Goal: Task Accomplishment & Management: Use online tool/utility

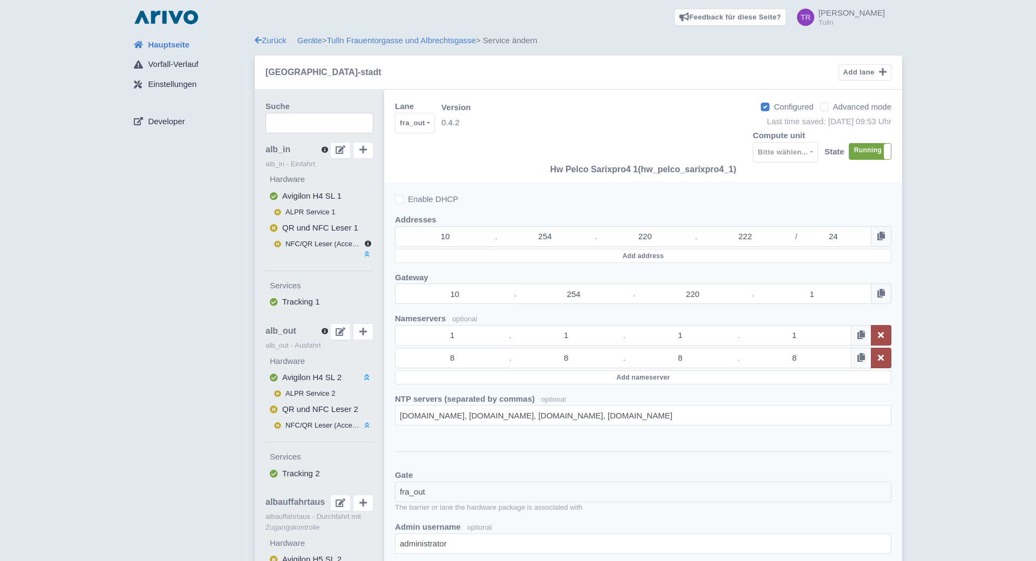
select select "42733e95-270d-4612-9e69-27a57bb4b333"
select select
click at [268, 39] on link "Zurück" at bounding box center [271, 40] width 32 height 9
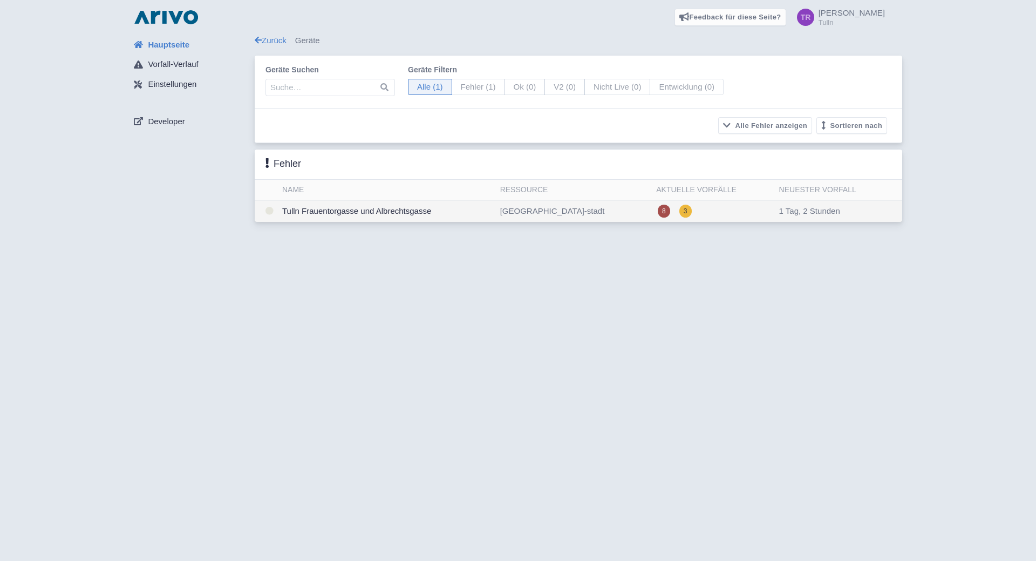
click at [335, 212] on td "Tulln Frauentorgasse und Albrechtsgasse" at bounding box center [387, 211] width 218 height 22
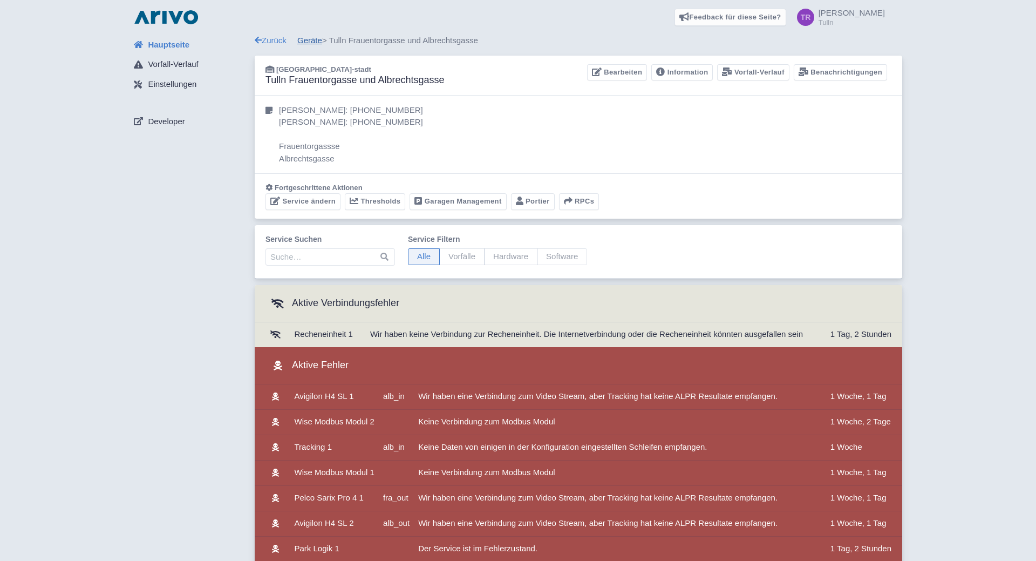
click at [305, 39] on link "Geräte" at bounding box center [309, 40] width 25 height 9
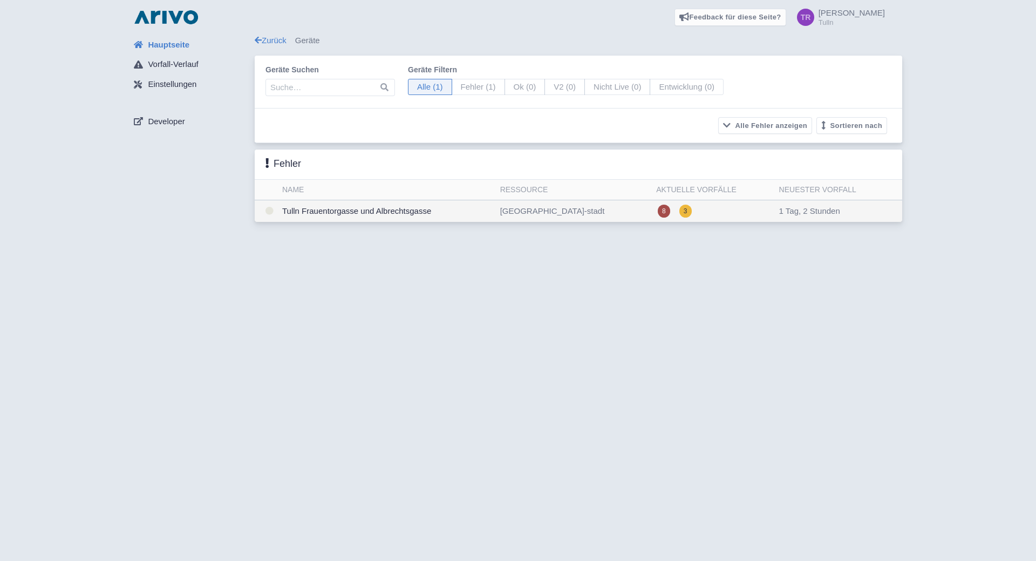
click at [349, 212] on td "Tulln Frauentorgasse und Albrechtsgasse" at bounding box center [387, 211] width 218 height 22
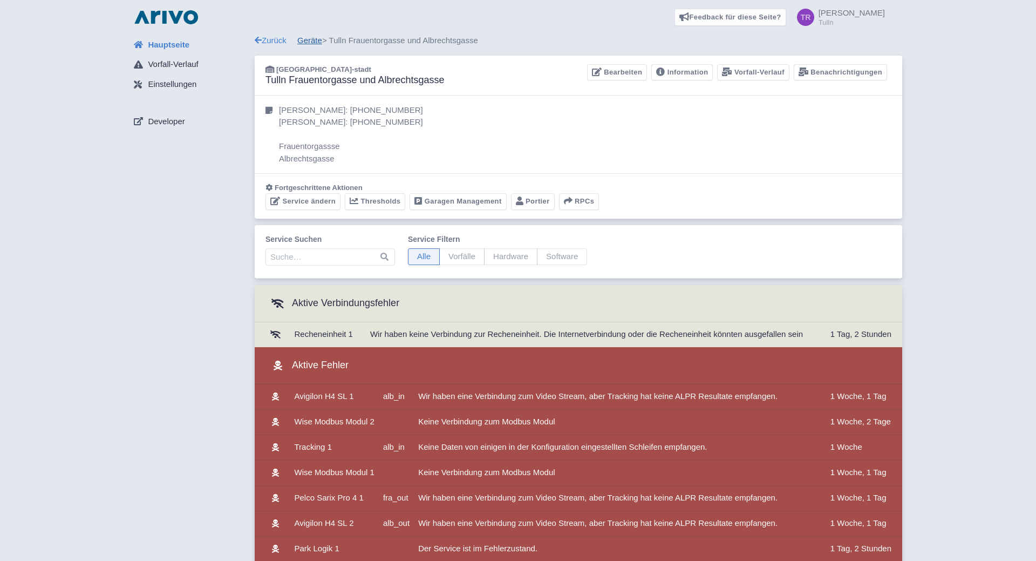
click at [308, 43] on link "Geräte" at bounding box center [309, 40] width 25 height 9
click at [319, 38] on link "Geräte" at bounding box center [309, 40] width 25 height 9
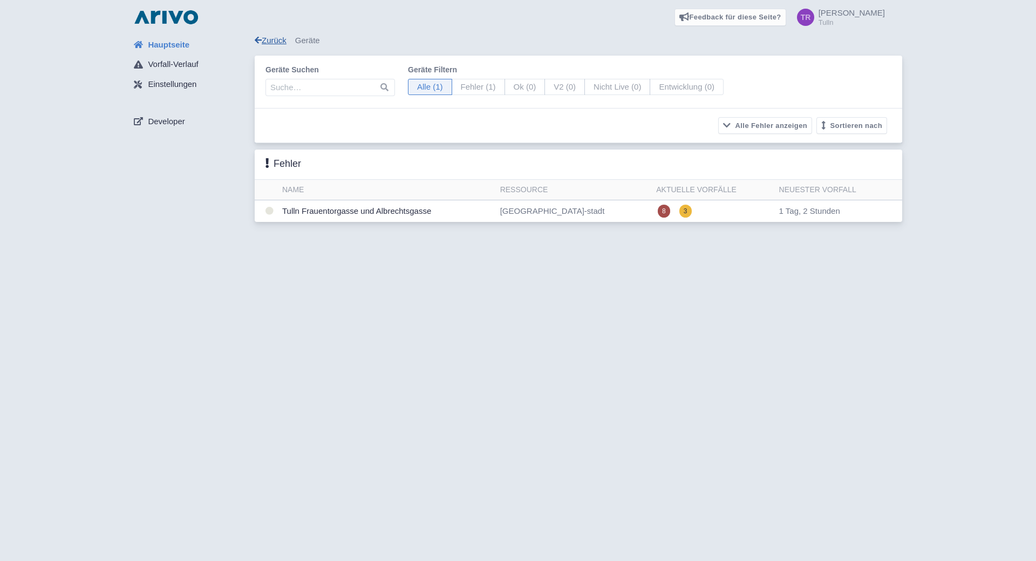
click at [275, 40] on link "Zurück" at bounding box center [271, 40] width 32 height 9
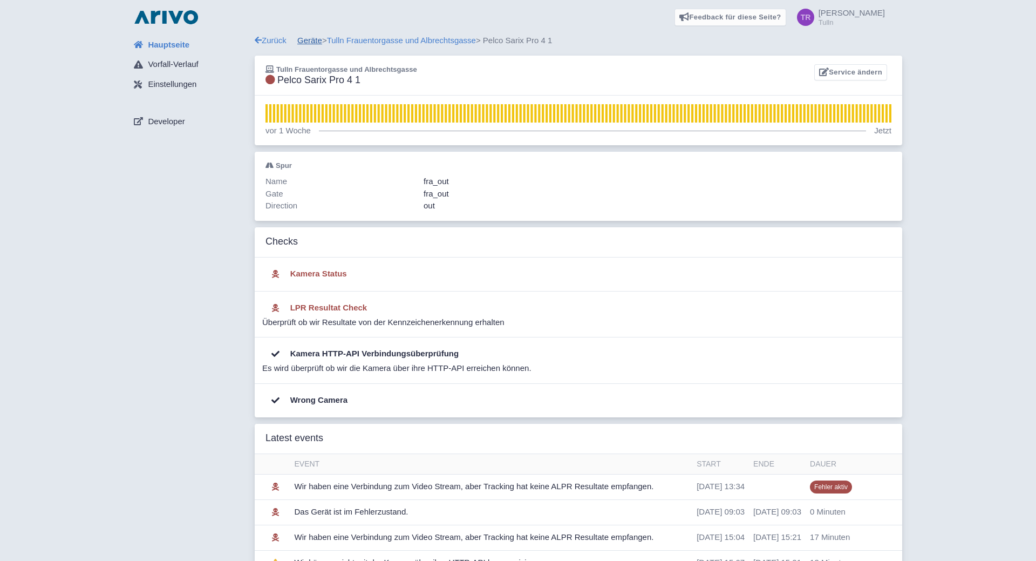
click at [311, 39] on link "Geräte" at bounding box center [309, 40] width 25 height 9
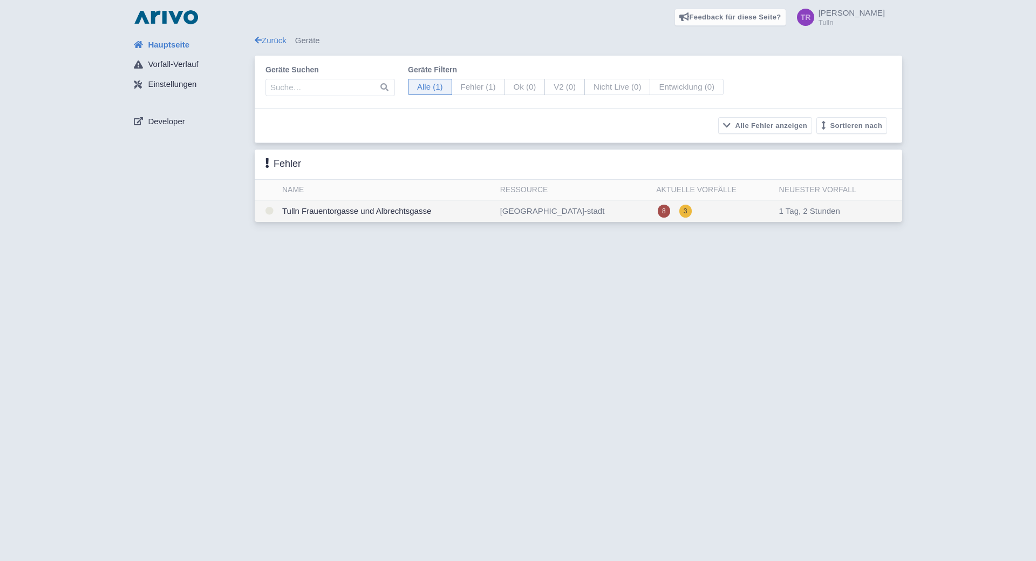
click at [356, 209] on td "Tulln Frauentorgasse und Albrechtsgasse" at bounding box center [387, 211] width 218 height 22
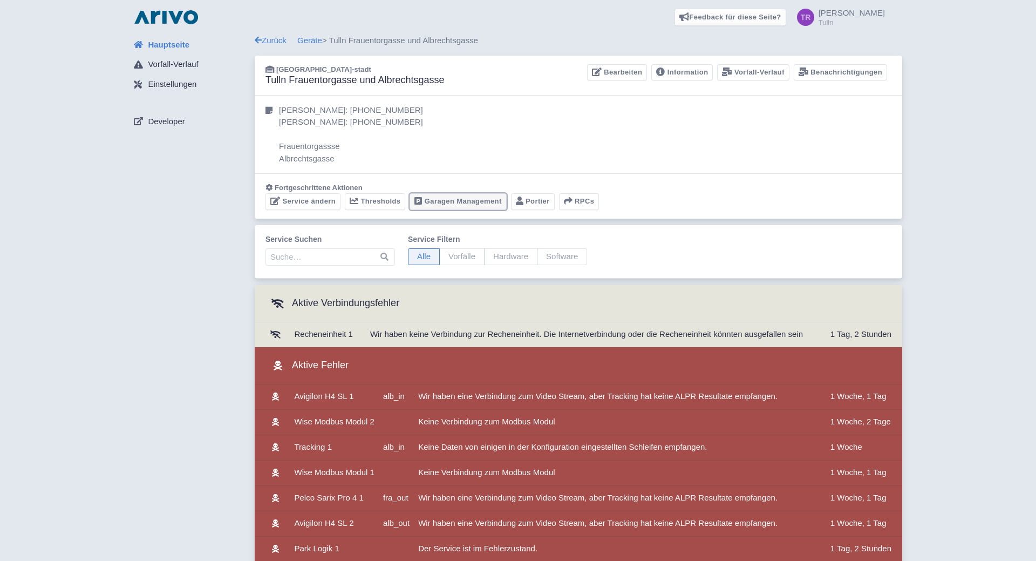
click at [449, 196] on link "Garagen Management" at bounding box center [458, 201] width 97 height 17
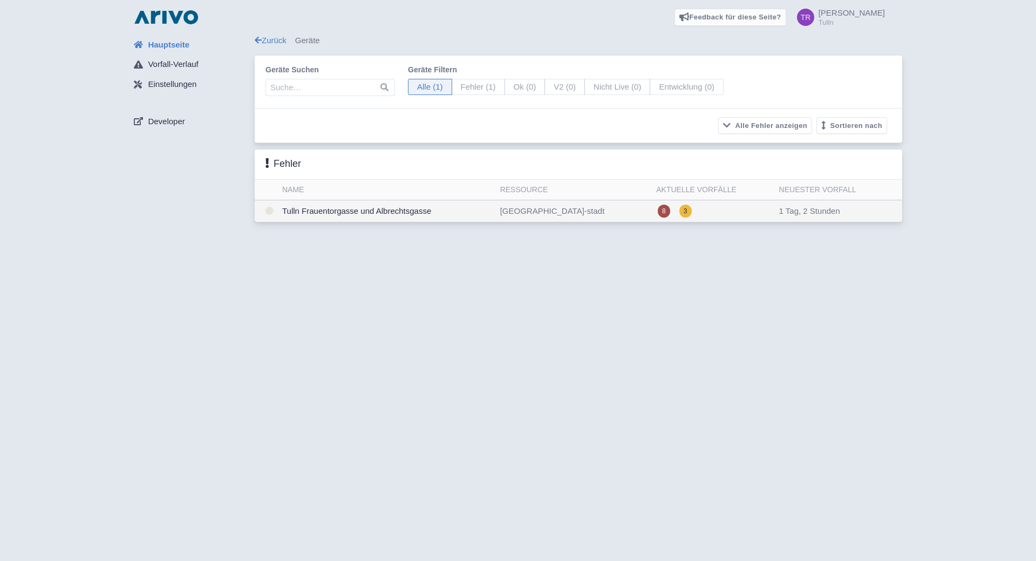
click at [378, 217] on td "Tulln Frauentorgasse und Albrechtsgasse" at bounding box center [387, 211] width 218 height 22
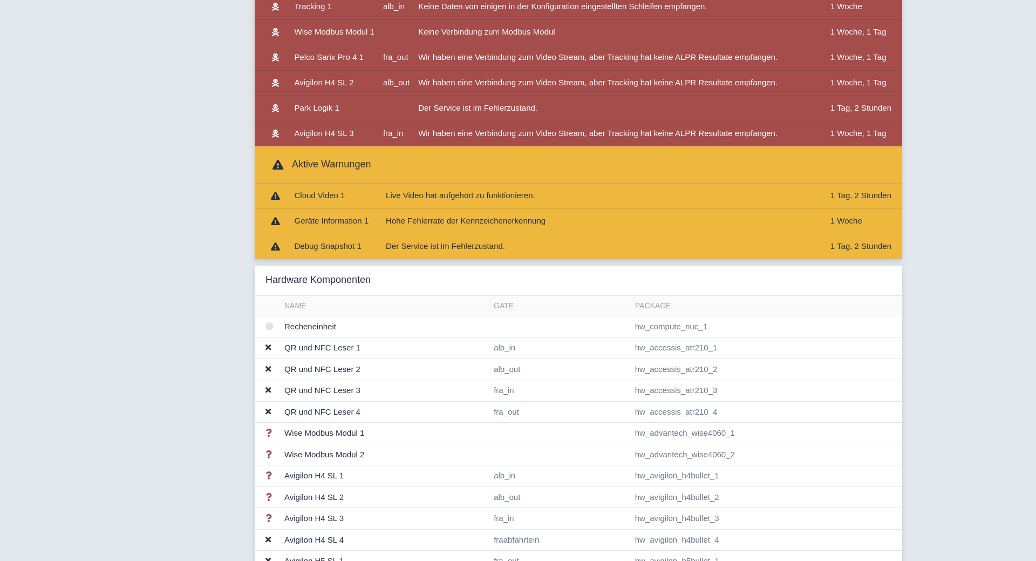
scroll to position [220, 0]
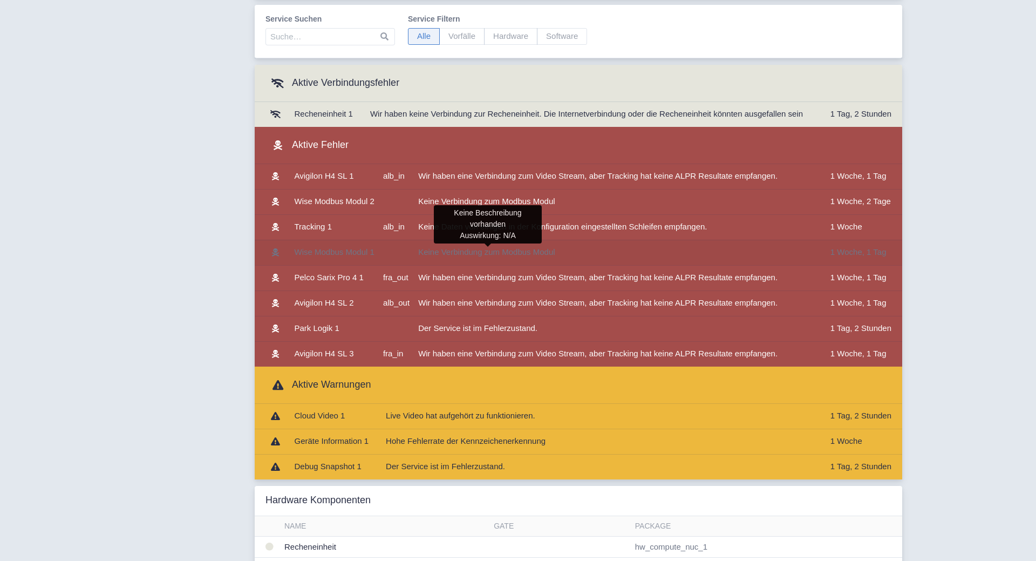
click at [479, 258] on td "Keine Verbindung zum Modbus Modul" at bounding box center [620, 252] width 412 height 25
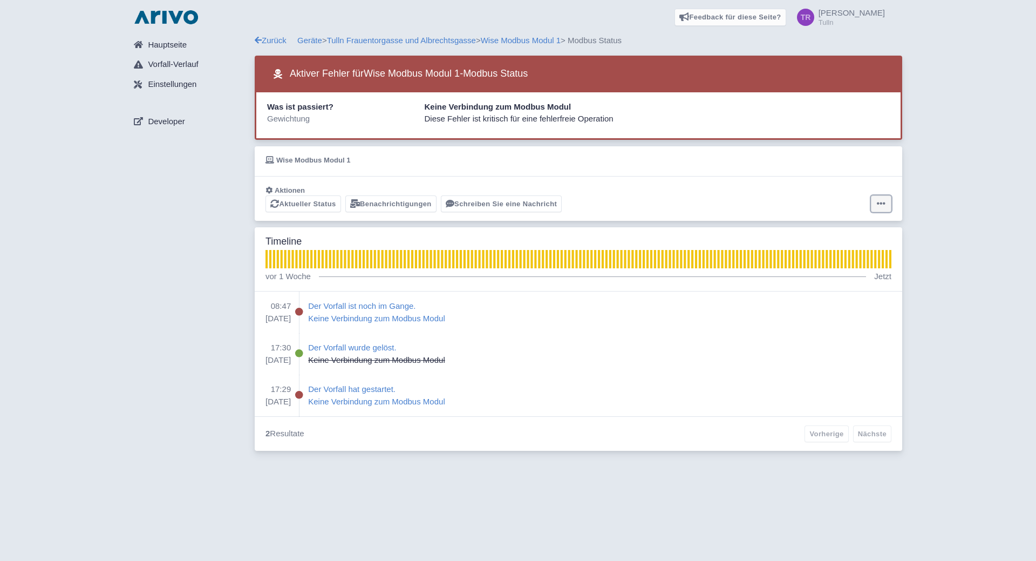
click at [876, 201] on button at bounding box center [881, 203] width 21 height 17
click at [850, 247] on button "Alarm zurücksetzen" at bounding box center [838, 245] width 107 height 17
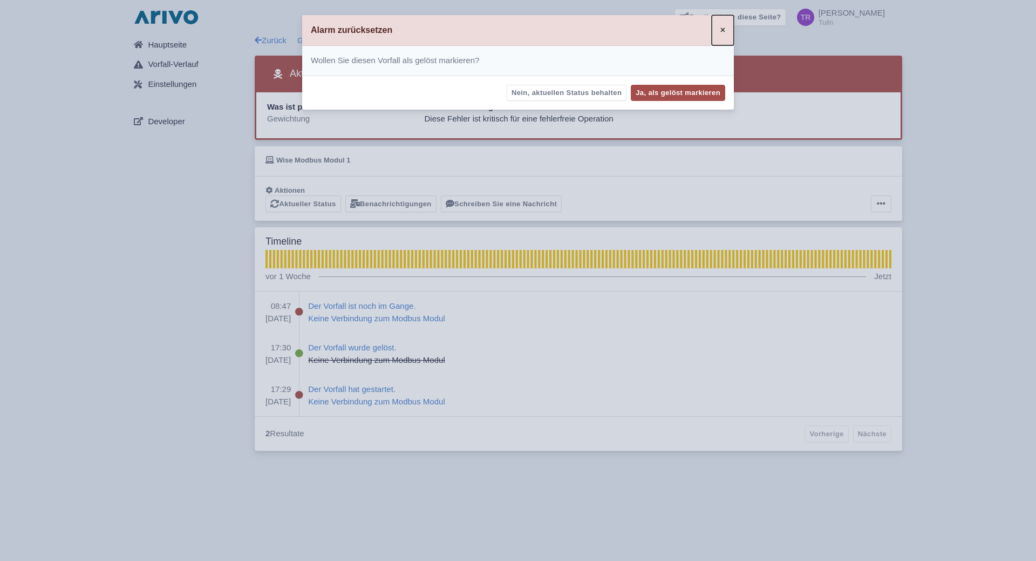
click at [723, 33] on span "×" at bounding box center [722, 29] width 5 height 9
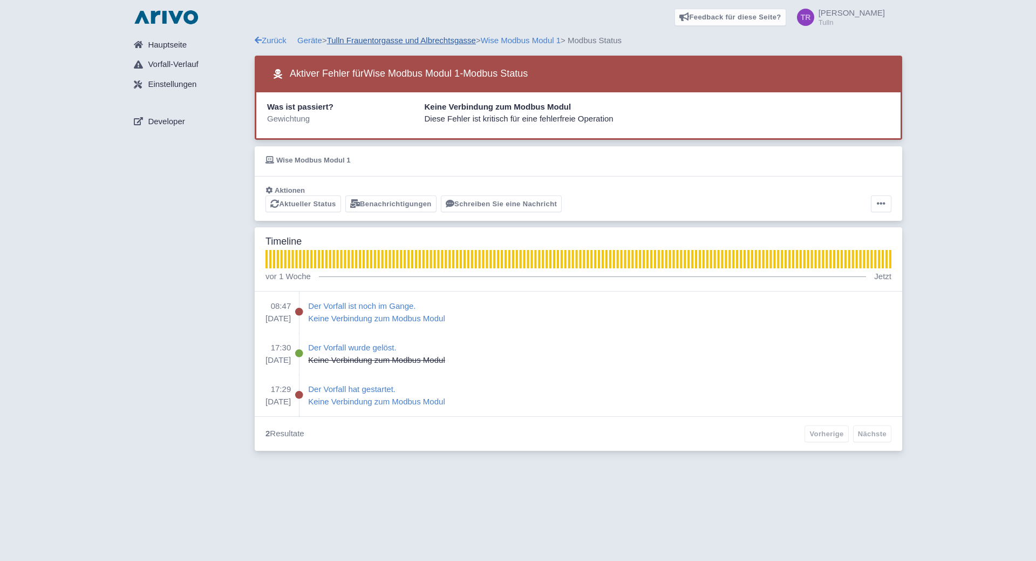
click at [404, 38] on link "Tulln Frauentorgasse und Albrechtsgasse" at bounding box center [401, 40] width 149 height 9
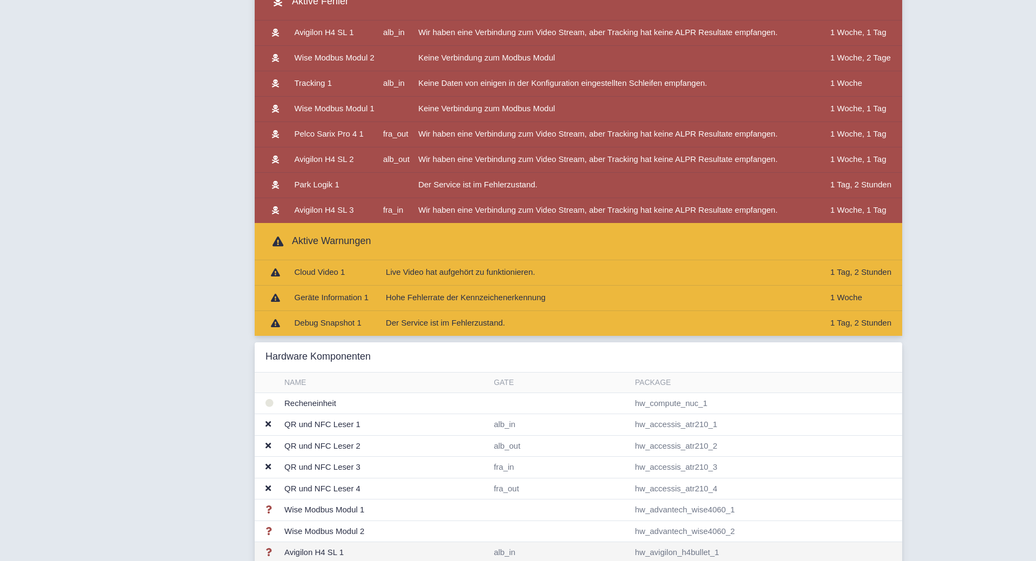
scroll to position [309, 0]
